Goal: Transaction & Acquisition: Purchase product/service

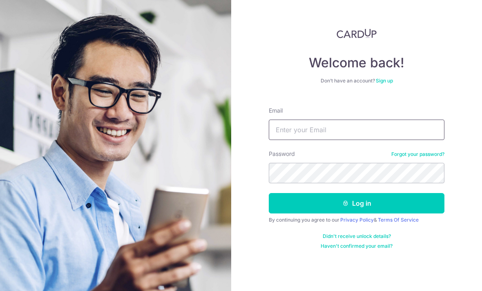
type input "Stevenngkk@yahoo.com"
click at [357, 193] on button "Log in" at bounding box center [357, 203] width 176 height 20
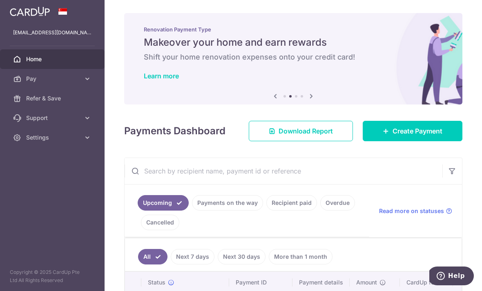
click at [426, 136] on span "Create Payment" at bounding box center [418, 131] width 50 height 10
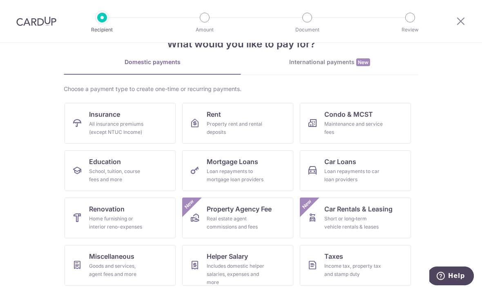
scroll to position [33, 0]
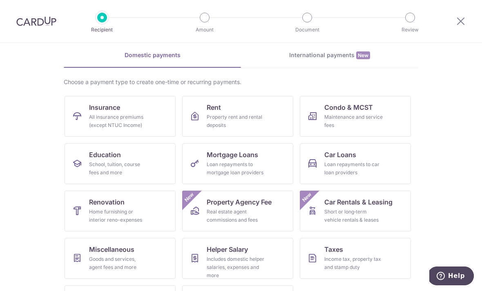
click at [374, 116] on div "Maintenance and service fees" at bounding box center [353, 121] width 59 height 16
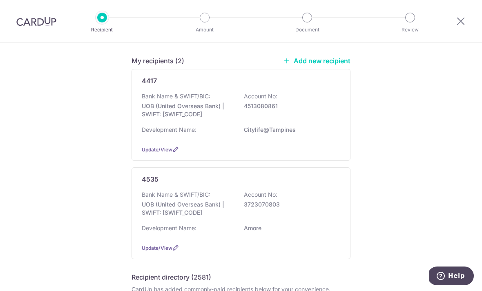
scroll to position [61, 0]
click at [302, 114] on div "Bank Name & SWIFT/BIC: UOB (United Overseas Bank) | SWIFT: UOVBSGSGXXX Account …" at bounding box center [241, 108] width 199 height 30
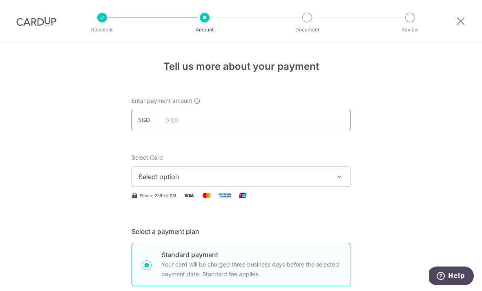
click at [265, 126] on input "text" at bounding box center [241, 120] width 219 height 20
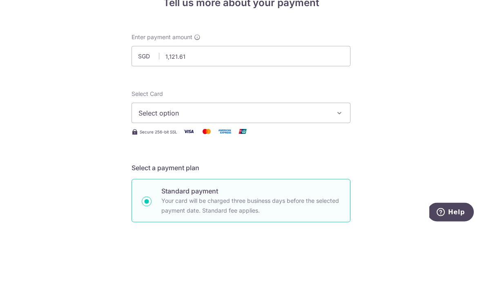
scroll to position [26, 0]
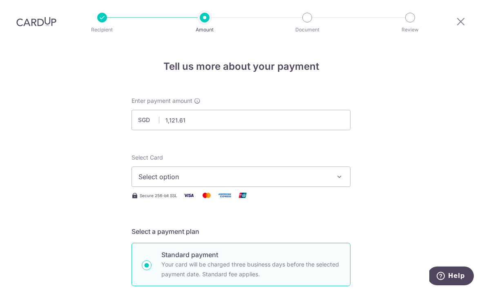
click at [331, 167] on button "Select option" at bounding box center [241, 177] width 219 height 20
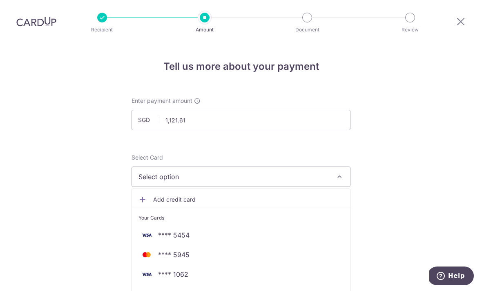
type input "1,121.61"
click at [191, 270] on span "**** 1062" at bounding box center [241, 275] width 205 height 10
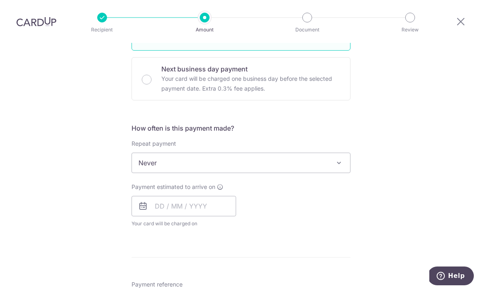
scroll to position [238, 0]
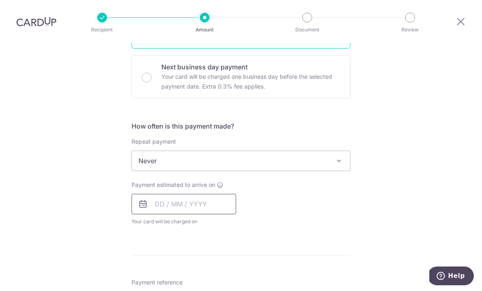
click at [212, 194] on input "text" at bounding box center [184, 204] width 105 height 20
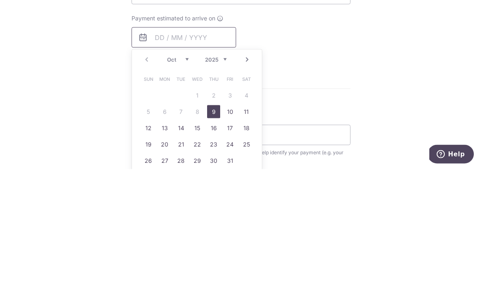
scroll to position [295, 0]
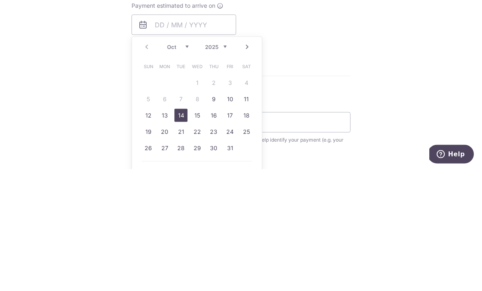
click at [183, 231] on link "14" at bounding box center [180, 237] width 13 height 13
type input "[DATE]"
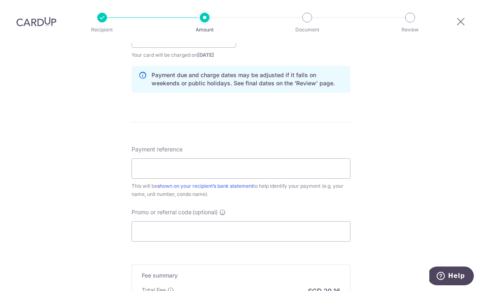
scroll to position [409, 0]
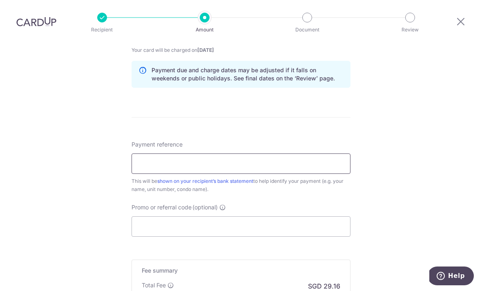
click at [314, 154] on input "Payment reference" at bounding box center [241, 164] width 219 height 20
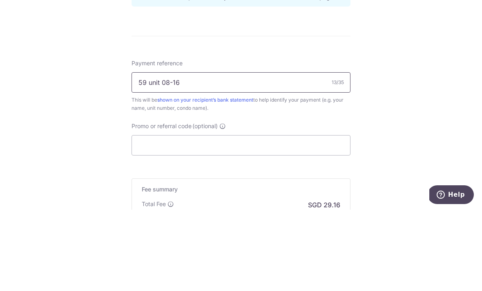
click at [139, 154] on input "59 unit 08-16" at bounding box center [241, 164] width 219 height 20
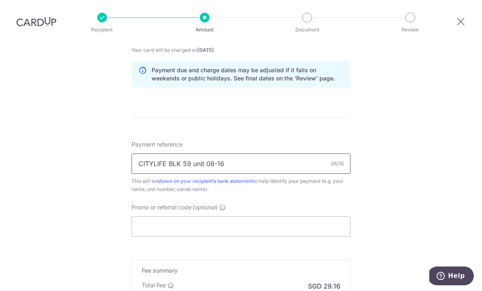
type input "CITYLIFE BLK 59 unit 08-16"
click at [288, 217] on input "Promo or referral code (optional)" at bounding box center [241, 227] width 219 height 20
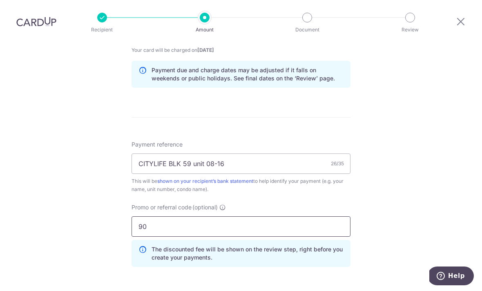
click at [320, 217] on input "90" at bounding box center [241, 227] width 219 height 20
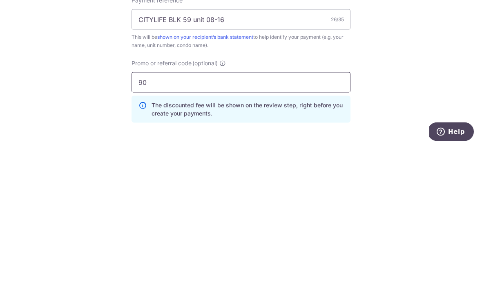
type input "9"
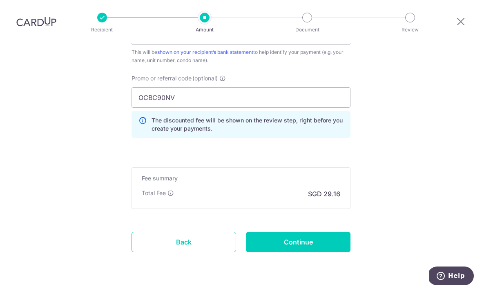
scroll to position [538, 0]
type input "OCBC90NV"
click at [326, 233] on input "Continue" at bounding box center [298, 243] width 105 height 20
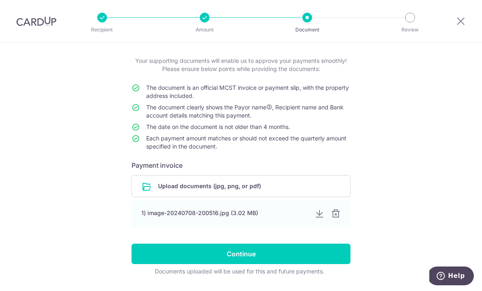
scroll to position [40, 0]
click at [338, 218] on div at bounding box center [336, 214] width 10 height 10
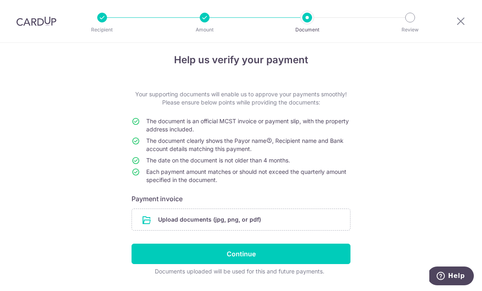
click at [286, 224] on input "file" at bounding box center [241, 219] width 218 height 21
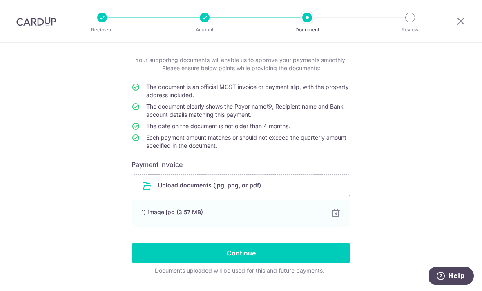
scroll to position [40, 0]
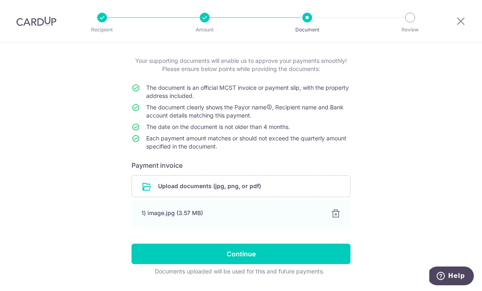
click at [312, 257] on input "Continue" at bounding box center [241, 254] width 219 height 20
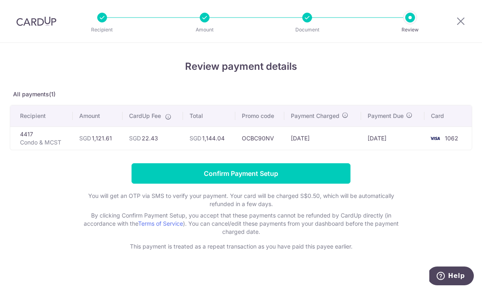
click at [315, 179] on input "Confirm Payment Setup" at bounding box center [241, 173] width 219 height 20
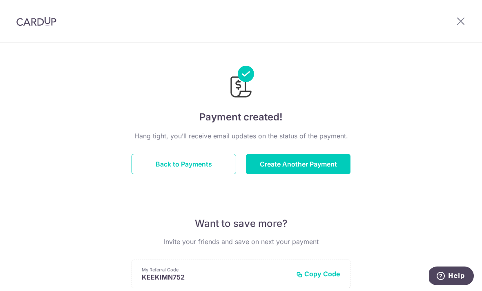
click at [464, 23] on icon at bounding box center [461, 21] width 10 height 10
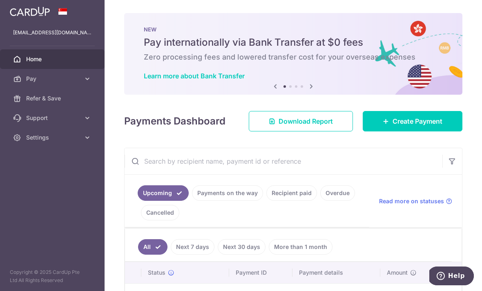
click at [0, 0] on icon "button" at bounding box center [0, 0] width 0 height 0
click at [88, 141] on icon at bounding box center [87, 138] width 8 height 8
click at [46, 178] on span "Logout" at bounding box center [53, 177] width 54 height 8
